Goal: Transaction & Acquisition: Obtain resource

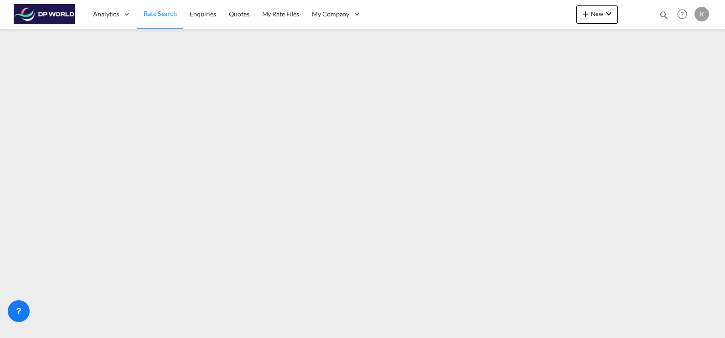
click at [160, 14] on span "Rate Search" at bounding box center [160, 14] width 33 height 8
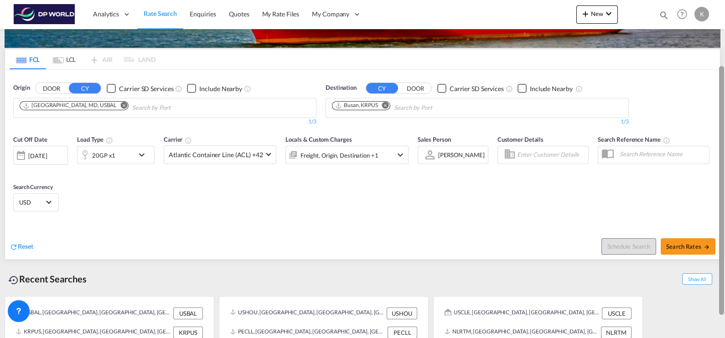
scroll to position [87, 0]
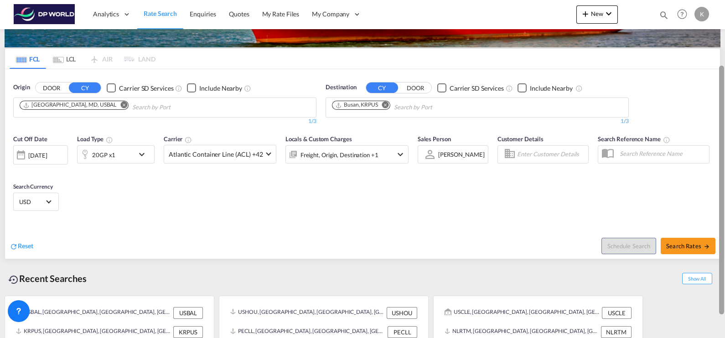
drag, startPoint x: 722, startPoint y: 184, endPoint x: 720, endPoint y: 248, distance: 64.3
click at [720, 248] on div at bounding box center [721, 190] width 5 height 249
click at [120, 107] on md-icon "Remove" at bounding box center [123, 105] width 7 height 7
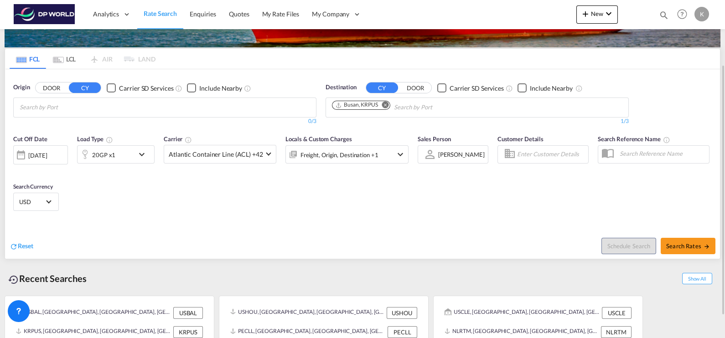
click at [387, 104] on md-icon "Remove" at bounding box center [385, 105] width 7 height 7
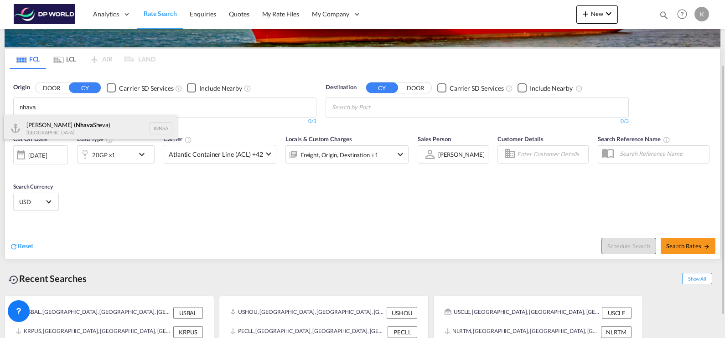
type input "nhava"
click at [70, 119] on div "[PERSON_NAME] ( [PERSON_NAME]) [GEOGRAPHIC_DATA] INNSA" at bounding box center [90, 128] width 173 height 27
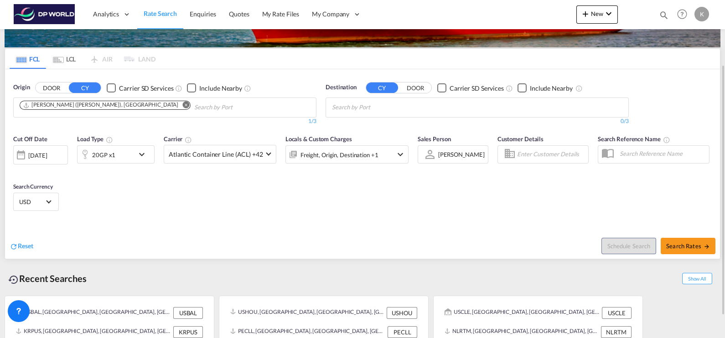
click at [360, 106] on body "Analytics Dashboard Rate Search Enquiries Quotes My Rate Files My Company" at bounding box center [362, 169] width 725 height 338
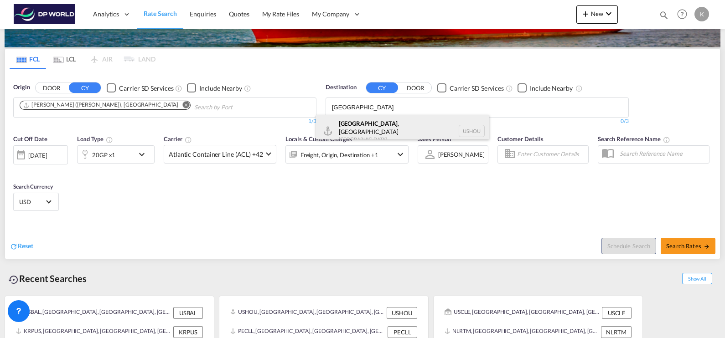
type input "[GEOGRAPHIC_DATA]"
click at [362, 123] on div "[GEOGRAPHIC_DATA] , [GEOGRAPHIC_DATA] [GEOGRAPHIC_DATA] USHOU" at bounding box center [402, 131] width 173 height 33
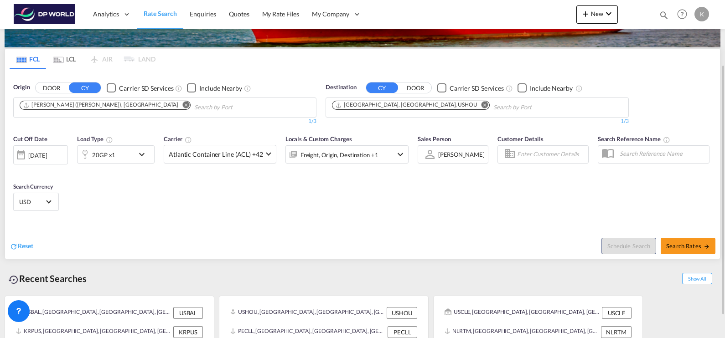
click at [137, 152] on md-icon "icon-chevron-down" at bounding box center [143, 154] width 15 height 11
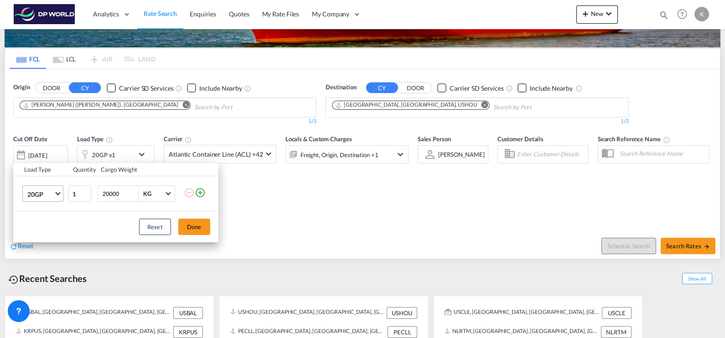
click at [56, 190] on md-select-value "20GP" at bounding box center [44, 193] width 36 height 15
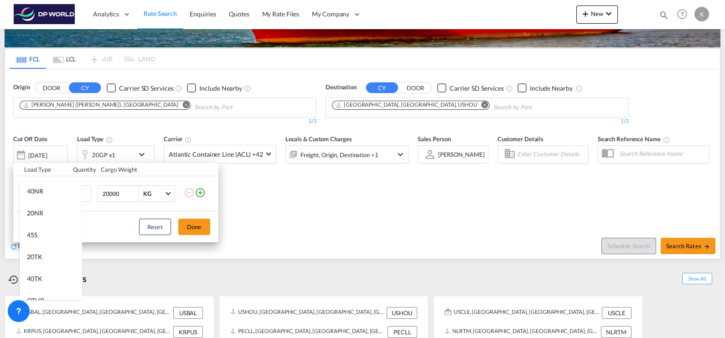
scroll to position [251, 0]
click at [57, 248] on md-option "20TK" at bounding box center [51, 250] width 62 height 22
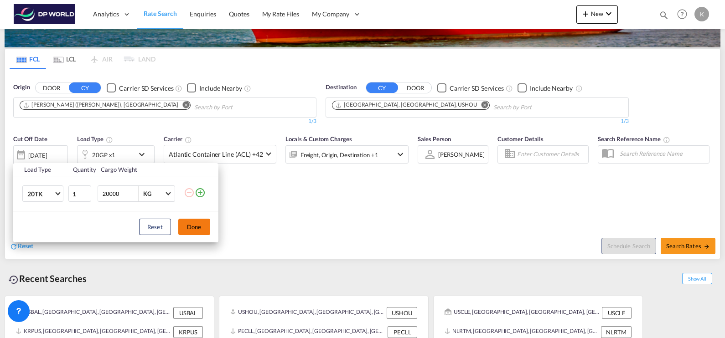
click at [204, 228] on button "Done" at bounding box center [194, 227] width 32 height 16
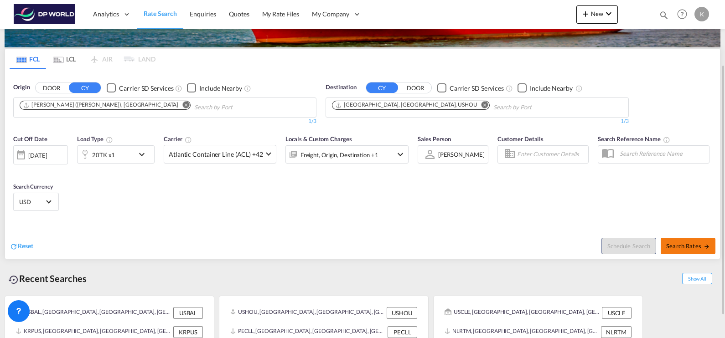
click at [691, 246] on span "Search Rates" at bounding box center [688, 245] width 44 height 7
type input "INNSA to USHOU / [DATE]"
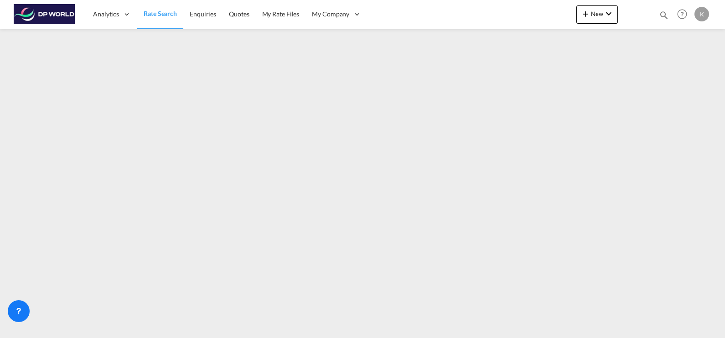
click at [167, 12] on span "Rate Search" at bounding box center [160, 14] width 33 height 8
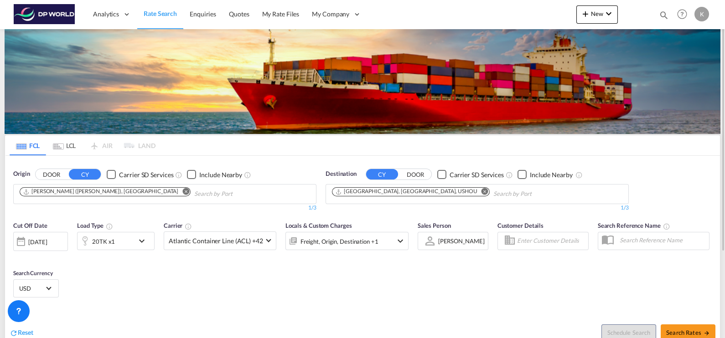
click at [141, 242] on md-icon "icon-chevron-down" at bounding box center [143, 241] width 15 height 11
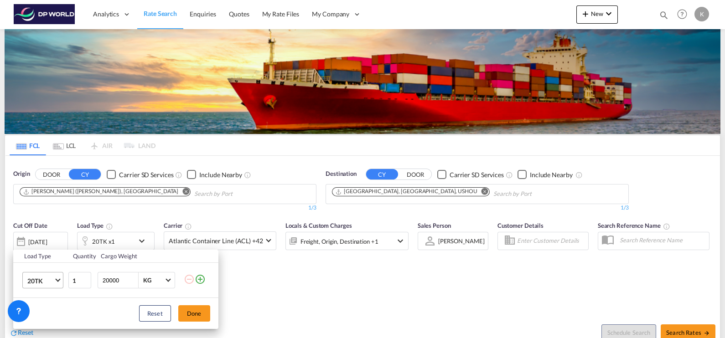
click at [55, 282] on md-select-value "20TK" at bounding box center [44, 280] width 36 height 15
click at [48, 226] on md-option "20GP" at bounding box center [51, 222] width 62 height 22
click at [198, 318] on button "Done" at bounding box center [194, 313] width 32 height 16
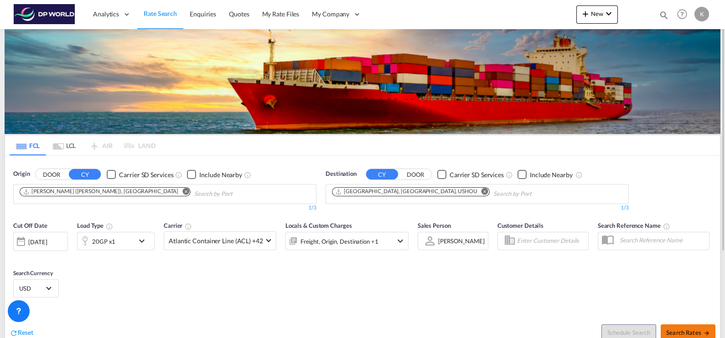
click at [673, 332] on span "Search Rates" at bounding box center [688, 332] width 44 height 7
type input "INNSA to USHOU / [DATE]"
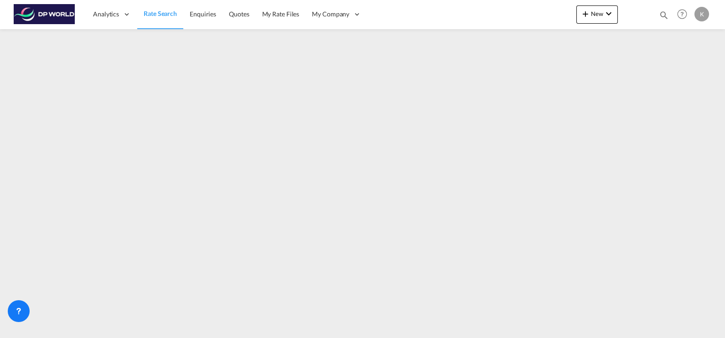
click at [163, 14] on span "Rate Search" at bounding box center [160, 14] width 33 height 8
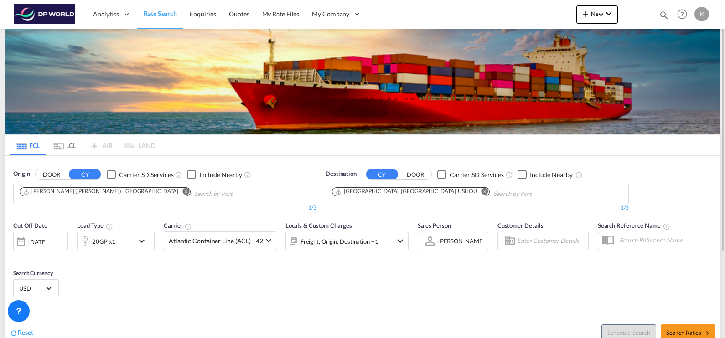
click at [176, 191] on button "Remove" at bounding box center [183, 192] width 14 height 9
click at [90, 197] on body "Analytics Dashboard Rate Search Enquiries Quotes My Rate Files My Company" at bounding box center [362, 169] width 725 height 338
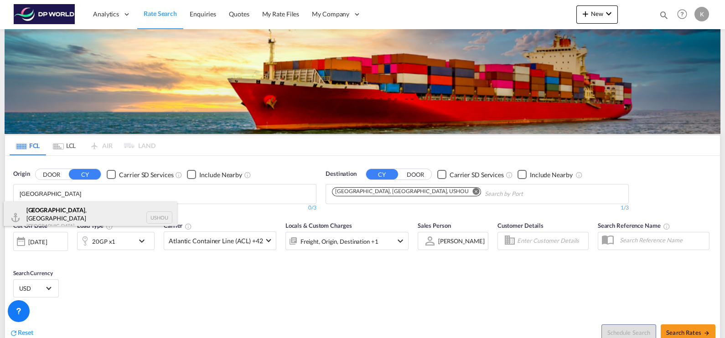
type input "[GEOGRAPHIC_DATA]"
click at [75, 219] on div "[GEOGRAPHIC_DATA] , [GEOGRAPHIC_DATA] [GEOGRAPHIC_DATA] USHOU" at bounding box center [90, 217] width 173 height 33
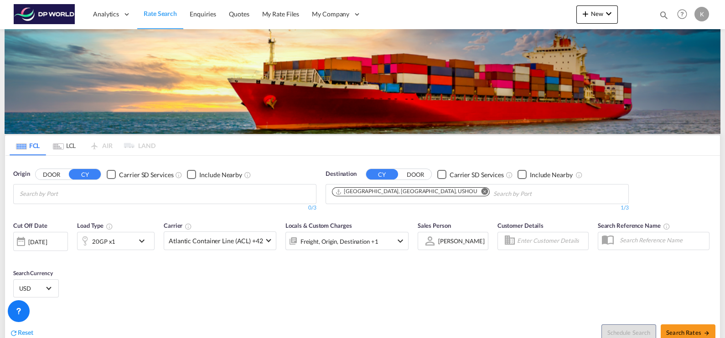
click at [64, 189] on body "Analytics Dashboard Rate Search Enquiries Quotes My Rate Files My Company" at bounding box center [362, 169] width 725 height 338
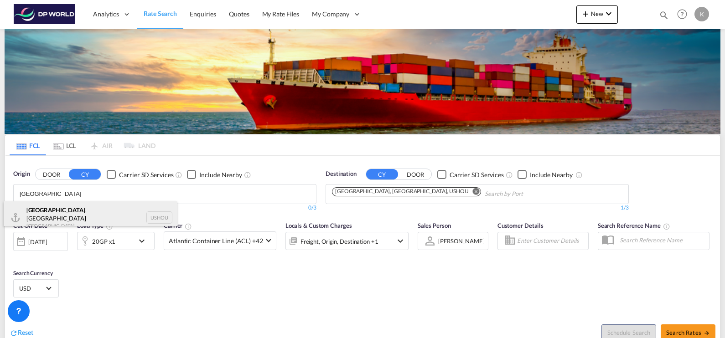
type input "[GEOGRAPHIC_DATA]"
click at [62, 213] on div "[GEOGRAPHIC_DATA] , [GEOGRAPHIC_DATA] [GEOGRAPHIC_DATA] USHOU" at bounding box center [90, 217] width 173 height 33
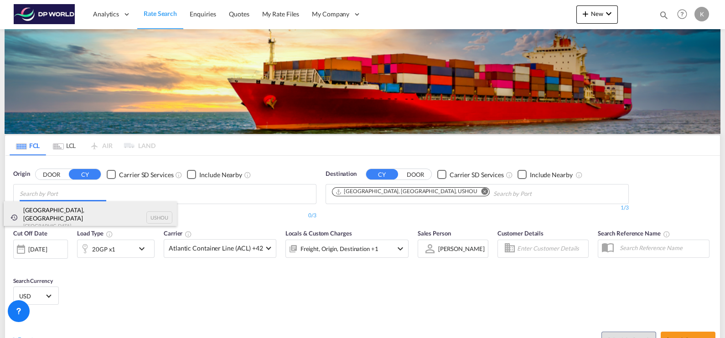
click at [62, 213] on div "[GEOGRAPHIC_DATA], [GEOGRAPHIC_DATA] [GEOGRAPHIC_DATA] USHOU" at bounding box center [90, 217] width 173 height 33
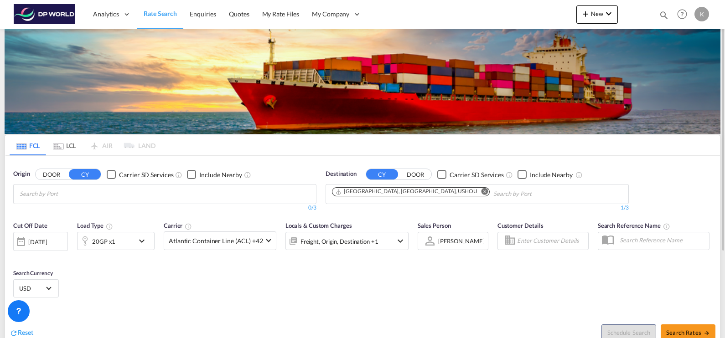
click at [481, 193] on md-icon "Remove" at bounding box center [484, 191] width 7 height 7
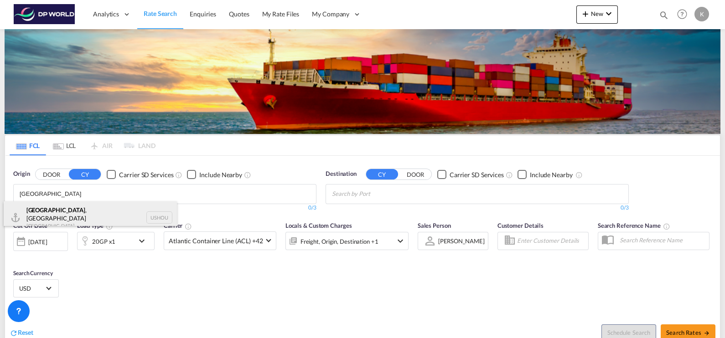
type input "[GEOGRAPHIC_DATA]"
click at [73, 213] on div "[GEOGRAPHIC_DATA] , [GEOGRAPHIC_DATA] [GEOGRAPHIC_DATA] USHOU" at bounding box center [90, 217] width 173 height 33
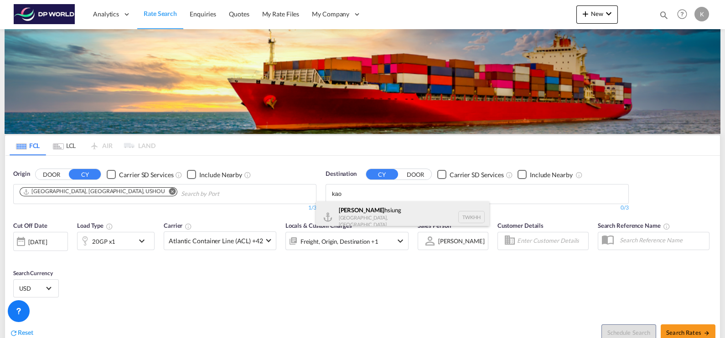
type input "kao"
click at [383, 214] on div "Kao hsiung [GEOGRAPHIC_DATA], Province of [GEOGRAPHIC_DATA] [GEOGRAPHIC_DATA]" at bounding box center [402, 216] width 173 height 31
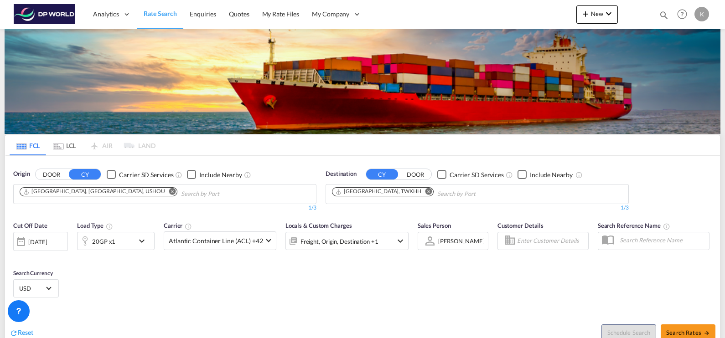
click at [142, 240] on md-icon "icon-chevron-down" at bounding box center [143, 241] width 15 height 11
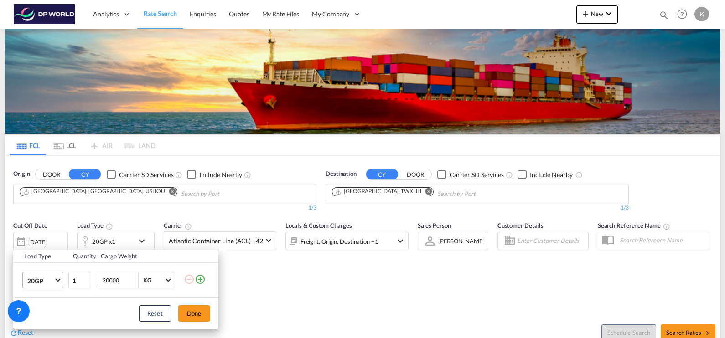
click at [57, 279] on span "Choose: \a20GP" at bounding box center [57, 279] width 5 height 5
click at [42, 262] on md-option "20TK" at bounding box center [51, 261] width 62 height 22
click at [189, 312] on button "Done" at bounding box center [194, 313] width 32 height 16
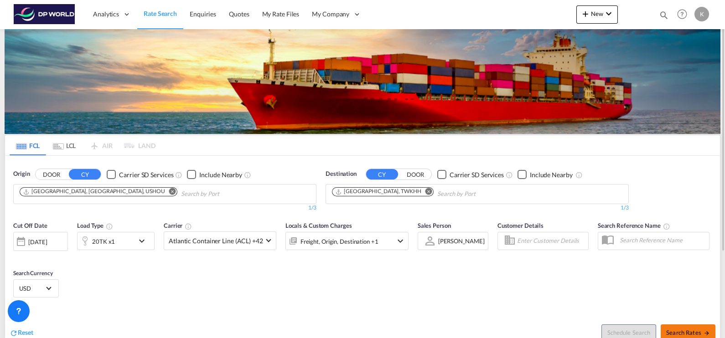
click at [686, 328] on button "Search Rates" at bounding box center [687, 333] width 55 height 16
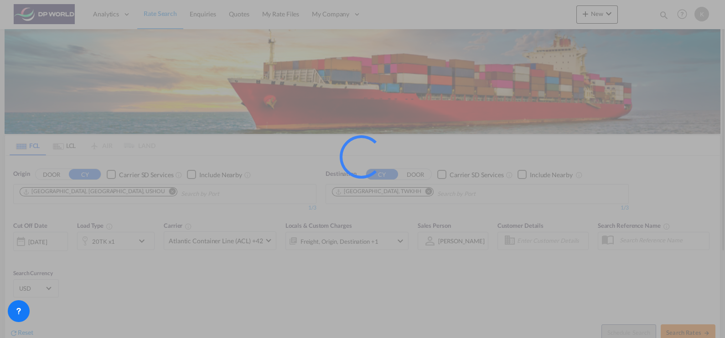
type input "USHOU to TWKHH / [DATE]"
